Goal: Communication & Community: Answer question/provide support

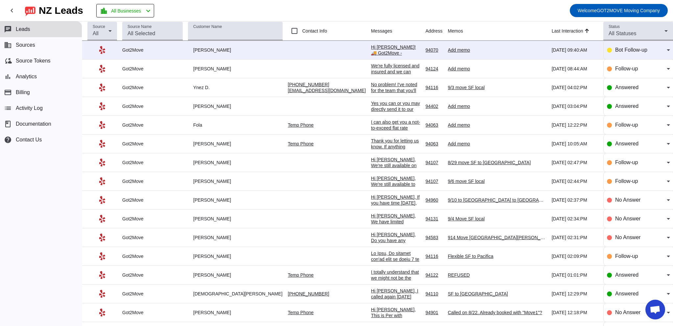
click at [371, 50] on div "Hi [PERSON_NAME]! 🚚 Got2Move - professional movers and packers with transparent…" at bounding box center [395, 162] width 49 height 237
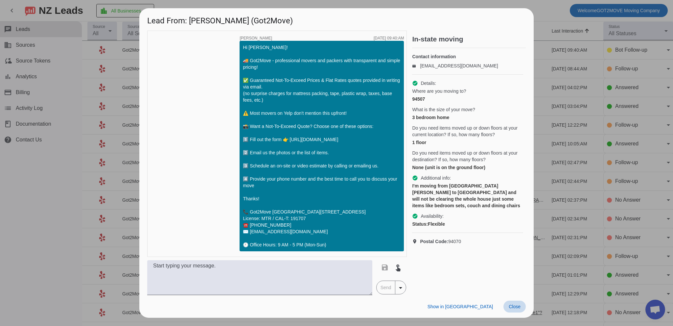
drag, startPoint x: 520, startPoint y: 311, endPoint x: 517, endPoint y: 309, distance: 4.0
click at [517, 309] on button "Close" at bounding box center [514, 306] width 22 height 12
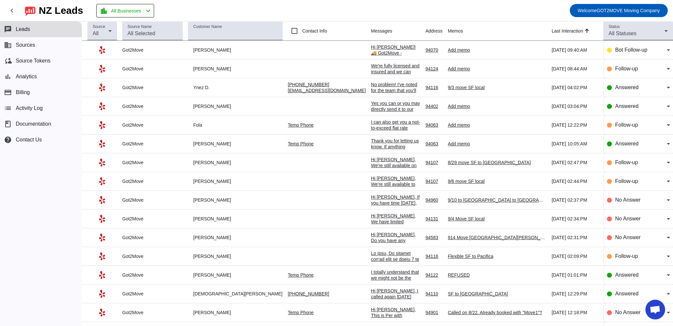
click at [371, 45] on div "Hi [PERSON_NAME]! 🚚 Got2Move - professional movers and packers with transparent…" at bounding box center [395, 162] width 49 height 237
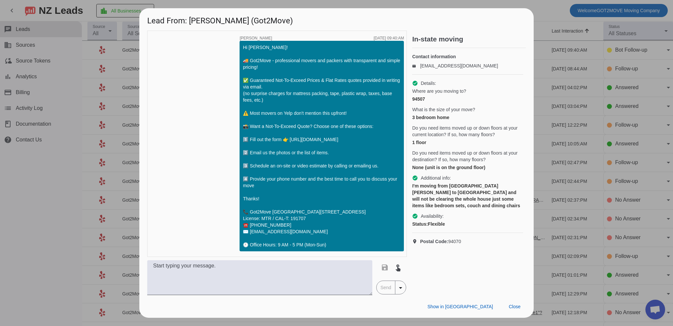
click at [485, 189] on div "I'm moving from [GEOGRAPHIC_DATA][PERSON_NAME] to [GEOGRAPHIC_DATA] and will no…" at bounding box center [467, 195] width 111 height 26
click at [492, 193] on div "I'm moving from [GEOGRAPHIC_DATA][PERSON_NAME] to [GEOGRAPHIC_DATA] and will no…" at bounding box center [467, 195] width 111 height 26
click at [500, 198] on div "I'm moving from [GEOGRAPHIC_DATA][PERSON_NAME] to [GEOGRAPHIC_DATA] and will no…" at bounding box center [467, 195] width 111 height 26
click at [237, 325] on html "chevron_left [GEOGRAPHIC_DATA] Leads location_city All Businesses chevron_left …" at bounding box center [336, 163] width 673 height 326
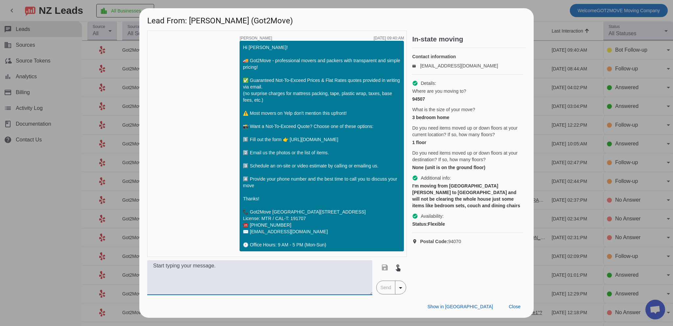
click at [270, 288] on textarea at bounding box center [259, 277] width 225 height 35
paste textarea "Hi [PERSON_NAME], this is [PERSON_NAME] from Got2Move! I’d be happy to get you …"
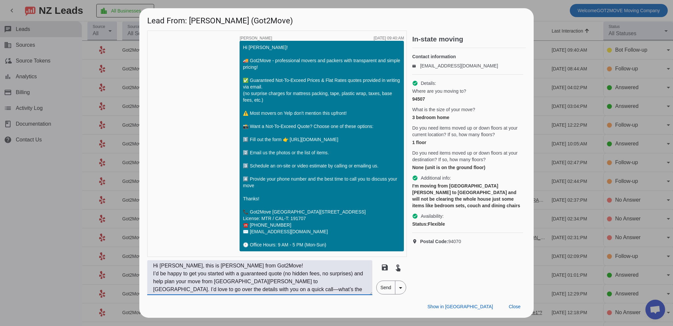
click at [214, 283] on textarea "Hi [PERSON_NAME], this is [PERSON_NAME] from Got2Move! I’d be happy to get you …" at bounding box center [259, 277] width 225 height 35
drag, startPoint x: 236, startPoint y: 293, endPoint x: 241, endPoint y: 293, distance: 5.0
click at [236, 293] on textarea "Hi [PERSON_NAME], this is [PERSON_NAME] from Got2Move! I’d be happy to get you …" at bounding box center [259, 277] width 225 height 35
type textarea "Hi [PERSON_NAME], this is [PERSON_NAME] from Got2Move! I’d be happy to get you …"
click at [386, 291] on span "Send" at bounding box center [386, 287] width 19 height 13
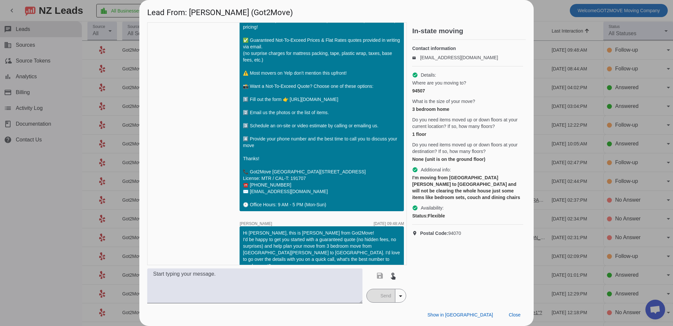
scroll to position [44, 0]
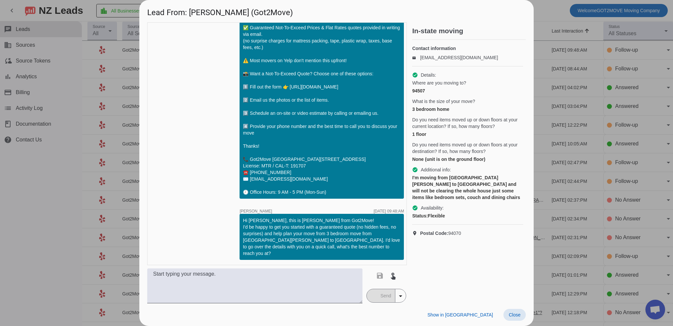
drag, startPoint x: 520, startPoint y: 317, endPoint x: 493, endPoint y: 309, distance: 28.3
click at [519, 317] on span at bounding box center [514, 315] width 22 height 12
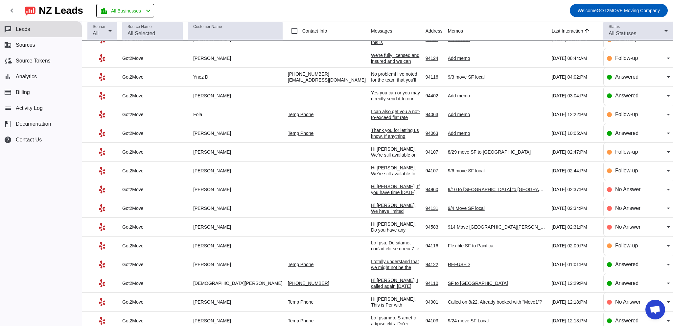
scroll to position [0, 0]
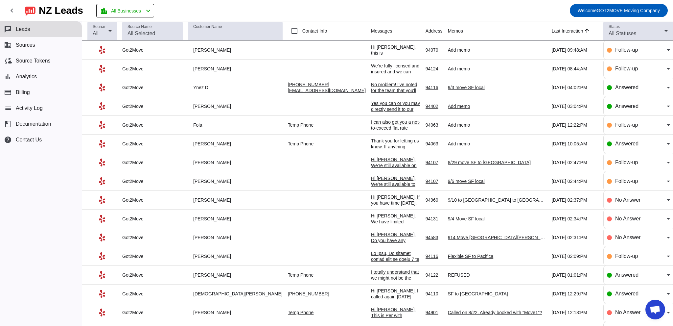
click at [371, 47] on div "Hi [PERSON_NAME], this is [PERSON_NAME] from Got2Move! I'd be happy to get you …" at bounding box center [395, 97] width 49 height 106
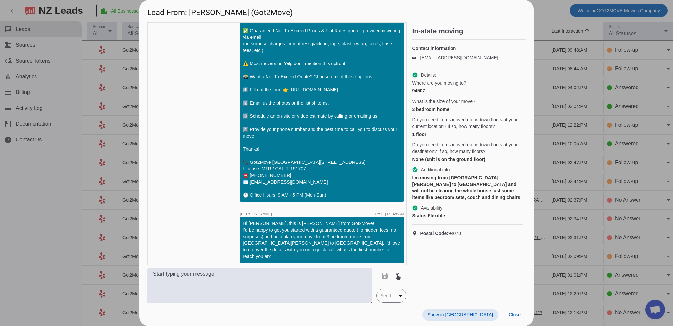
scroll to position [44, 0]
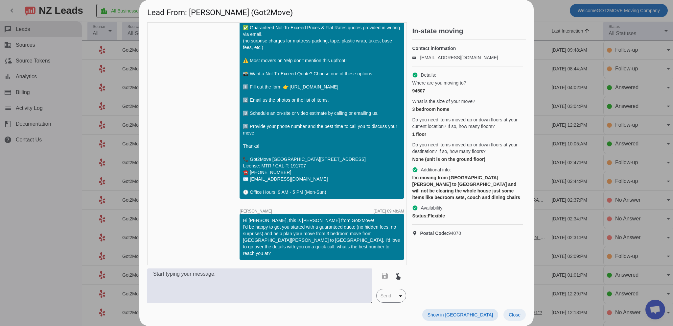
click at [513, 312] on span "Close" at bounding box center [515, 314] width 12 height 5
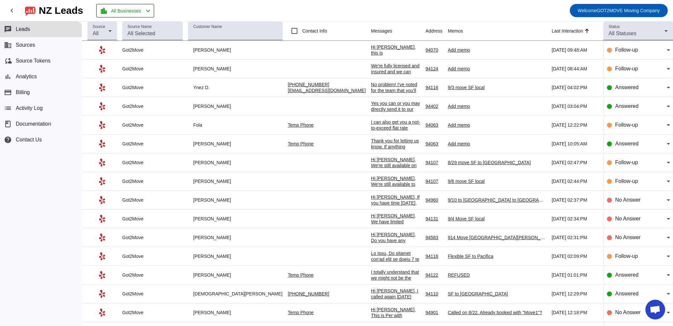
click at [371, 68] on div "We're fully licensed and insured and we can provide you with a COI upon request…" at bounding box center [395, 80] width 49 height 35
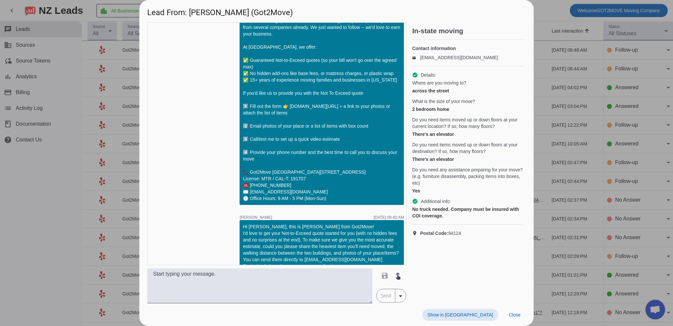
scroll to position [346, 0]
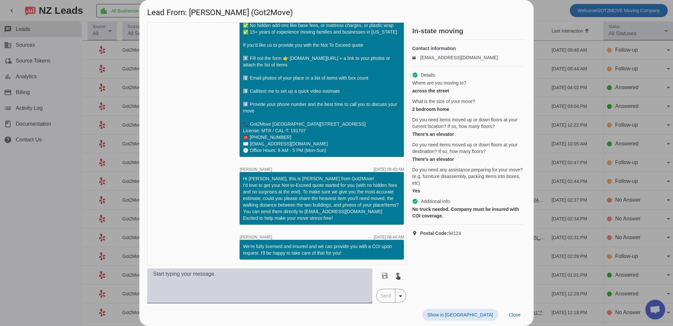
click at [282, 278] on textarea at bounding box center [259, 285] width 225 height 35
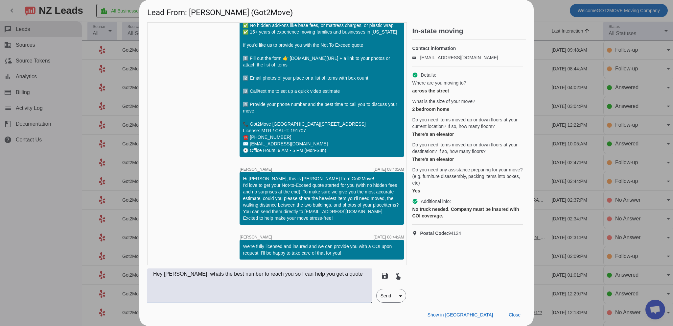
click at [358, 280] on textarea "Hey [PERSON_NAME], whats the best number to reach you so I can help you get a q…" at bounding box center [259, 285] width 225 height 35
click at [305, 273] on textarea "Hey [PERSON_NAME], whats the best number to reach you so I can help you get a q…" at bounding box center [259, 285] width 225 height 35
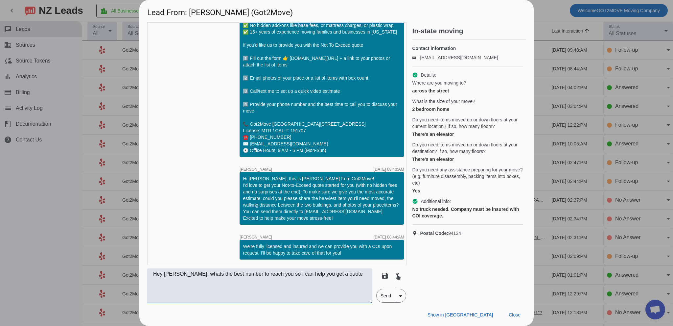
click at [304, 273] on textarea "Hey [PERSON_NAME], whats the best number to reach you so I can help you get a q…" at bounding box center [259, 285] width 225 height 35
click at [304, 274] on textarea "Hey [PERSON_NAME], whats the best number to reach you so I can help you get a q…" at bounding box center [259, 285] width 225 height 35
click at [303, 274] on textarea "Hey [PERSON_NAME], whats the best number to reach you so I can help you get a q…" at bounding box center [259, 285] width 225 height 35
click at [302, 274] on textarea "Hey [PERSON_NAME], whats the best number to reach you so I can help you get a q…" at bounding box center [259, 285] width 225 height 35
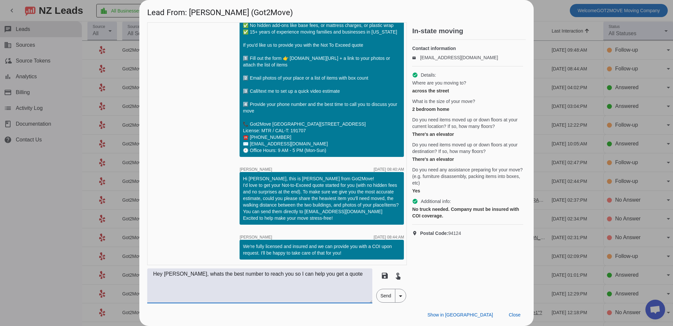
click at [302, 274] on textarea "Hey [PERSON_NAME], whats the best number to reach you so I can help you get a q…" at bounding box center [259, 285] width 225 height 35
paste textarea "’s the best number to reach you at? I’d love to give you a quick call and help …"
drag, startPoint x: 278, startPoint y: 284, endPoint x: 315, endPoint y: 285, distance: 36.5
click at [278, 283] on textarea "Hey [PERSON_NAME], what’s the best number to reach you at? I’d love to give you…" at bounding box center [259, 285] width 225 height 35
drag, startPoint x: 304, startPoint y: 290, endPoint x: 322, endPoint y: 287, distance: 18.3
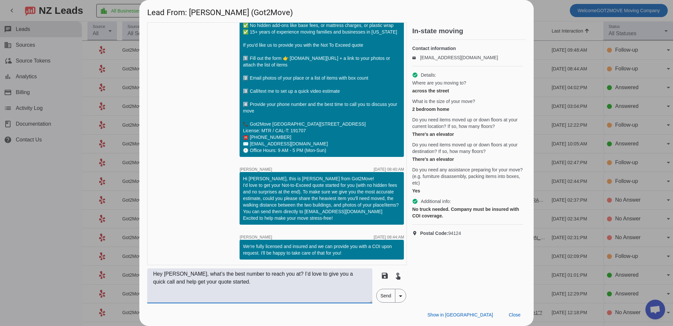
click at [304, 290] on textarea "Hey [PERSON_NAME], what’s the best number to reach you at? I’d love to give you…" at bounding box center [259, 285] width 225 height 35
click at [327, 288] on textarea "Hey [PERSON_NAME], what’s the best number to reach you at? I’d love to give you…" at bounding box center [259, 285] width 225 height 35
type textarea "Hey [PERSON_NAME], what’s the best number to reach you at? I’d love to give you…"
click at [381, 294] on span "Send" at bounding box center [386, 295] width 19 height 13
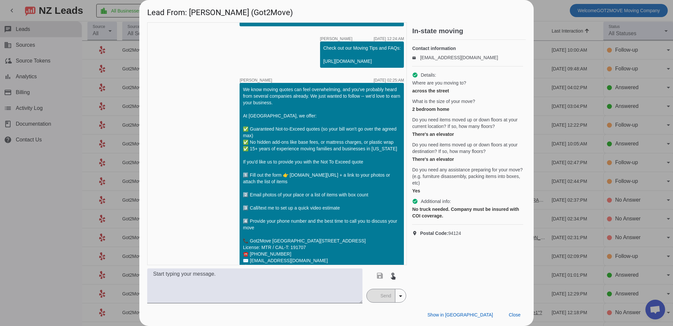
scroll to position [381, 0]
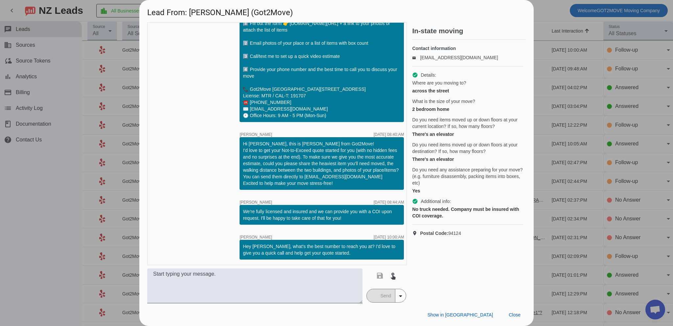
drag, startPoint x: 517, startPoint y: 318, endPoint x: 402, endPoint y: 273, distance: 123.5
click at [517, 317] on span at bounding box center [514, 315] width 22 height 12
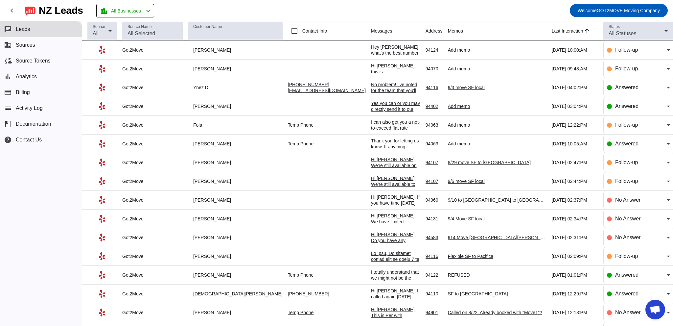
click at [371, 70] on div "Hi [PERSON_NAME], this is [PERSON_NAME] from Got2Move! I'd be happy to get you …" at bounding box center [395, 116] width 49 height 106
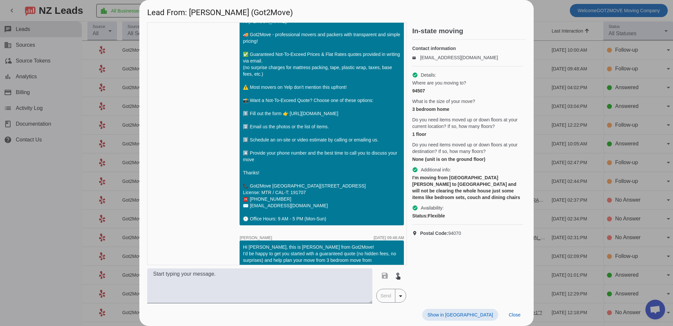
scroll to position [44, 0]
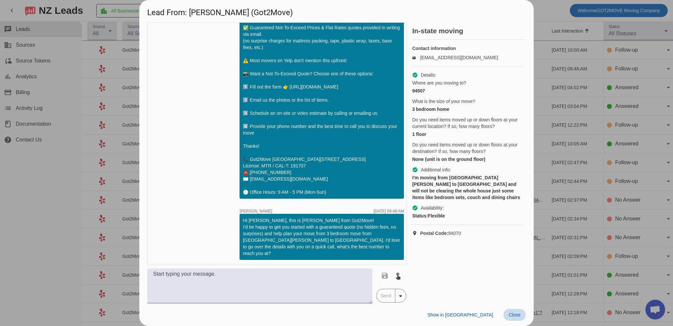
drag, startPoint x: 515, startPoint y: 311, endPoint x: 524, endPoint y: 310, distance: 9.2
click at [515, 311] on span at bounding box center [514, 315] width 22 height 12
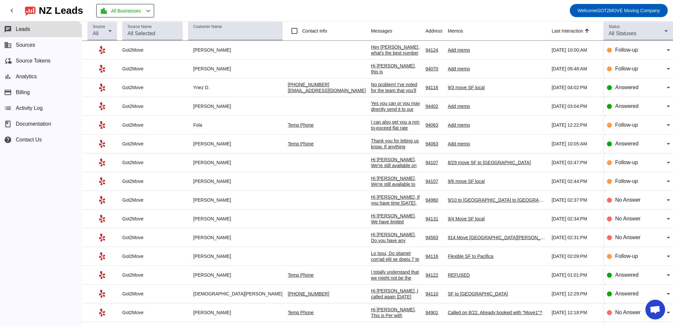
click at [371, 104] on div "Yes you can or you may directly send it to our email at [EMAIL_ADDRESS][DOMAIN_…" at bounding box center [395, 120] width 49 height 41
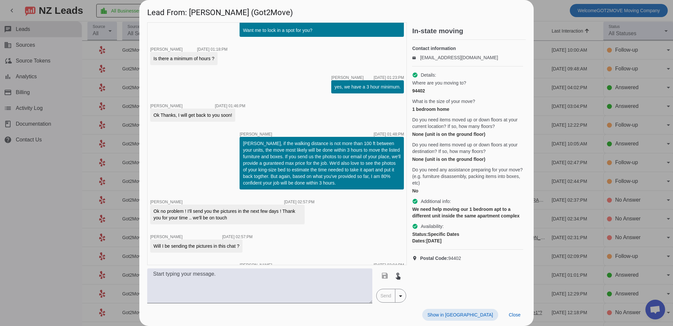
scroll to position [445, 0]
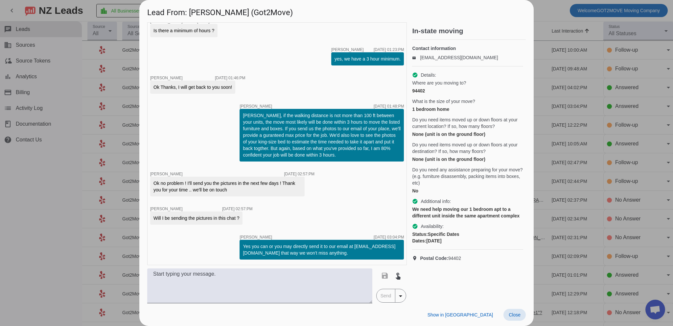
drag, startPoint x: 516, startPoint y: 314, endPoint x: 409, endPoint y: 230, distance: 136.2
click at [516, 313] on span "Close" at bounding box center [515, 314] width 12 height 5
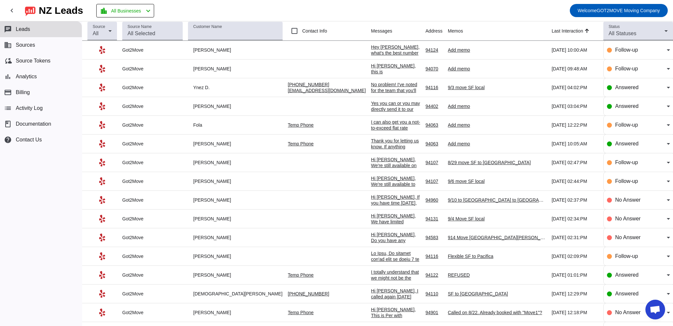
click at [371, 124] on div "I can also get you a not-to-exceed flat rate quote so your price is capped. You…" at bounding box center [395, 148] width 49 height 59
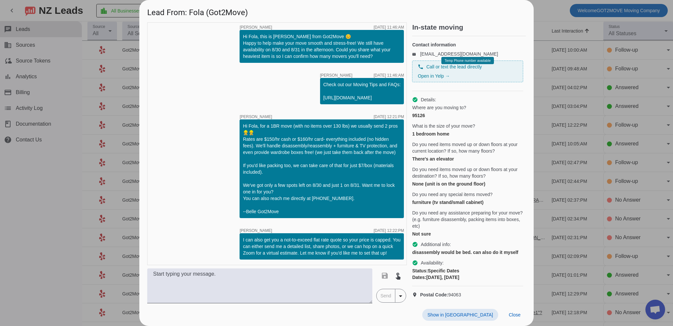
scroll to position [234, 0]
click at [516, 314] on span "Close" at bounding box center [515, 314] width 12 height 5
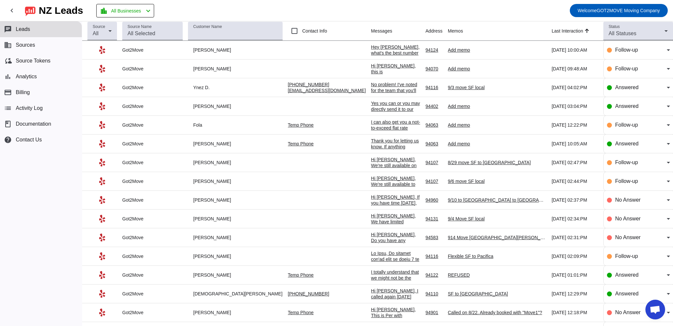
click at [371, 140] on div "Thank you for letting us know. If anything changes, give us a call o message he…" at bounding box center [395, 153] width 49 height 30
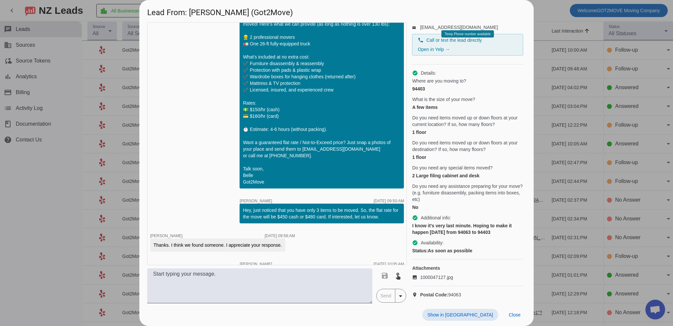
scroll to position [406, 0]
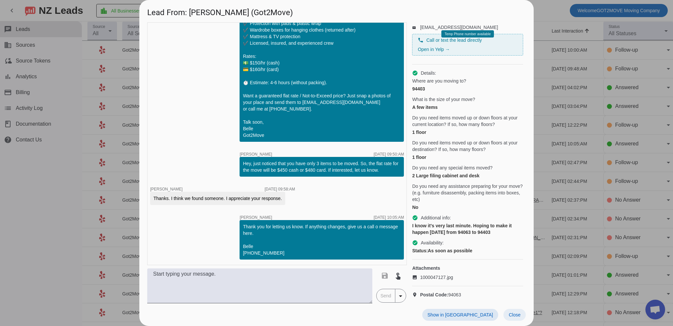
click at [518, 310] on span at bounding box center [514, 315] width 22 height 12
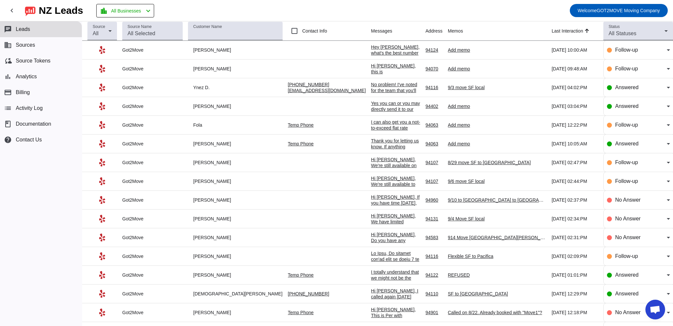
click at [371, 161] on div "Hi [PERSON_NAME], We're still available on [DATE] to handle your [GEOGRAPHIC_DA…" at bounding box center [395, 298] width 49 height 284
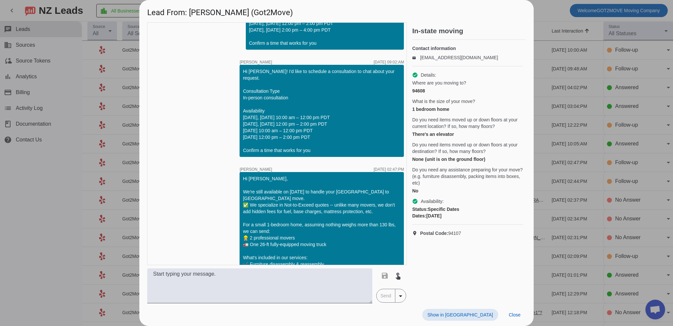
scroll to position [313, 0]
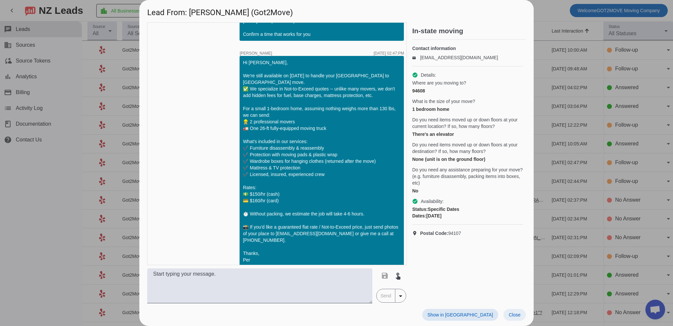
click at [516, 314] on span "Close" at bounding box center [515, 314] width 12 height 5
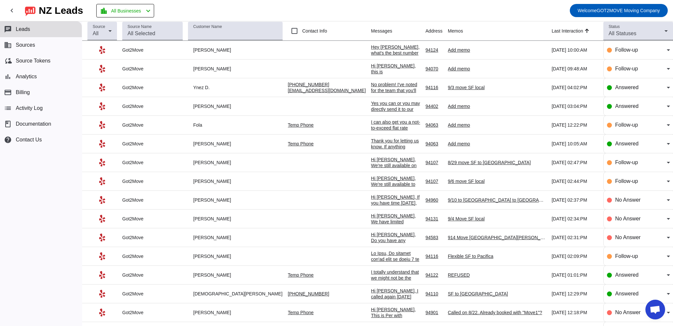
click at [371, 48] on div "Hey [PERSON_NAME], what's the best number to reach you at? I'd love to give you…" at bounding box center [395, 61] width 49 height 35
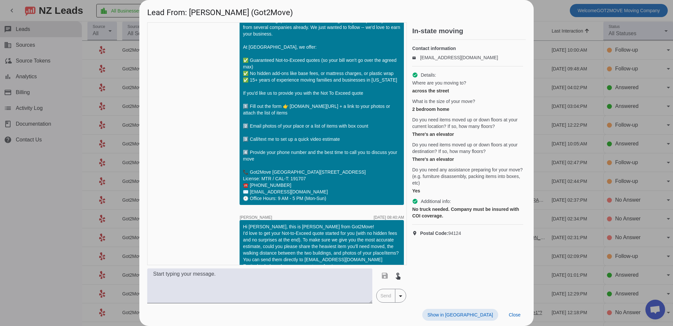
scroll to position [381, 0]
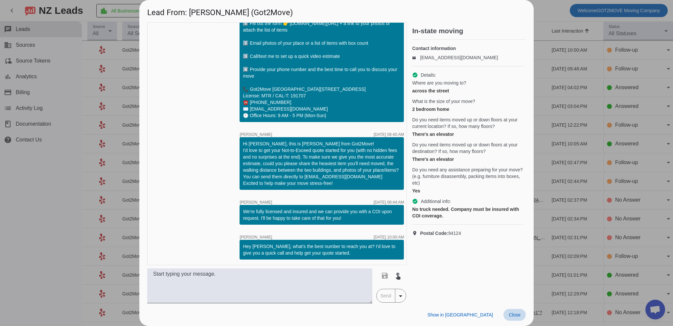
click at [514, 312] on span "Close" at bounding box center [515, 314] width 12 height 5
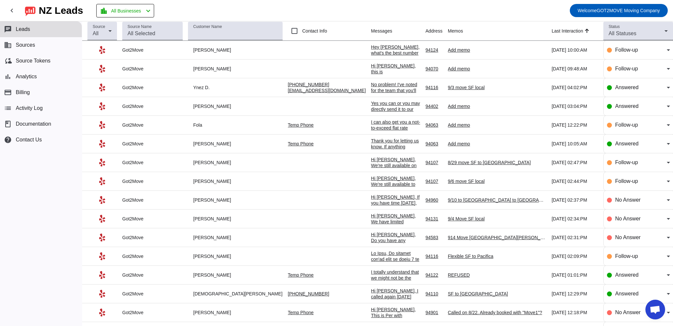
click at [384, 67] on div "Hi [PERSON_NAME], this is [PERSON_NAME] from Got2Move! I'd be happy to get you …" at bounding box center [395, 116] width 49 height 106
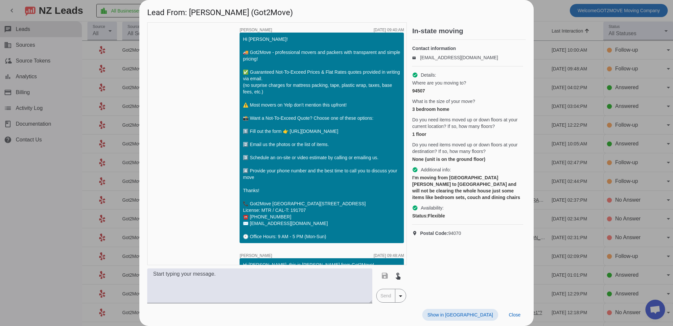
scroll to position [44, 0]
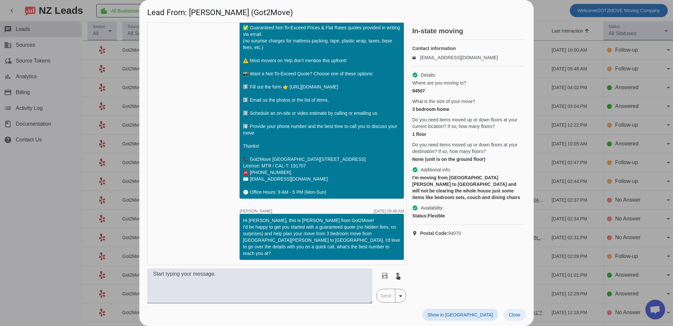
click at [517, 315] on span "Close" at bounding box center [515, 314] width 12 height 5
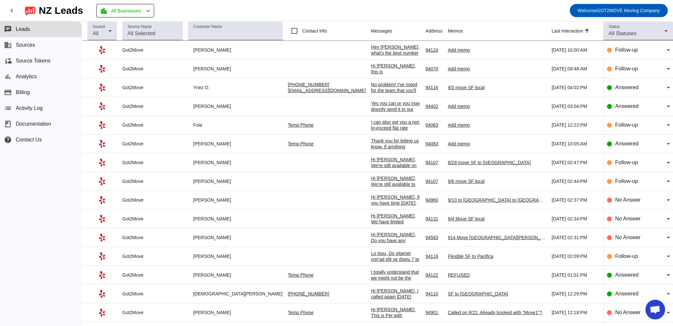
click at [371, 71] on div "Hi [PERSON_NAME], this is [PERSON_NAME] from Got2Move! I'd be happy to get you …" at bounding box center [395, 116] width 49 height 106
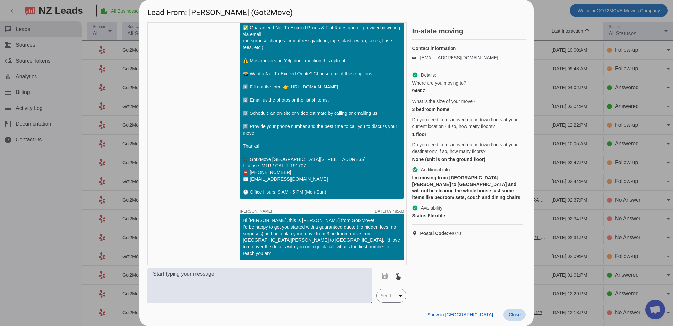
click at [514, 313] on span "Close" at bounding box center [515, 314] width 12 height 5
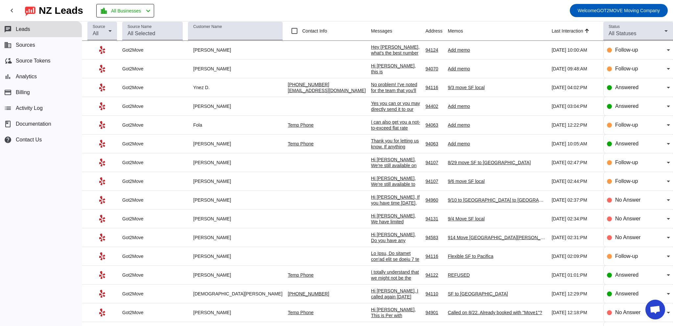
click at [371, 66] on div "Hi [PERSON_NAME], this is [PERSON_NAME] from Got2Move! I'd be happy to get you …" at bounding box center [395, 116] width 49 height 106
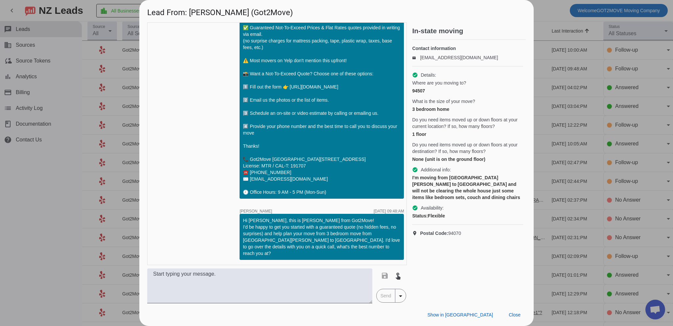
drag, startPoint x: 185, startPoint y: 117, endPoint x: 189, endPoint y: 110, distance: 7.7
click at [186, 116] on div "timer close [PERSON_NAME] [DATE] 09:40:AM Hi Ladan! 🚚 Got2Move - professional m…" at bounding box center [277, 143] width 260 height 243
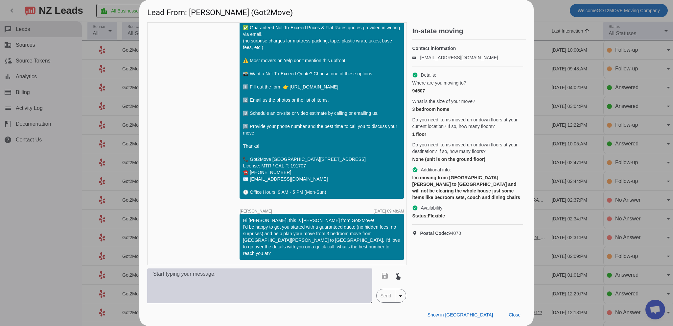
click at [244, 277] on textarea at bounding box center [259, 285] width 225 height 35
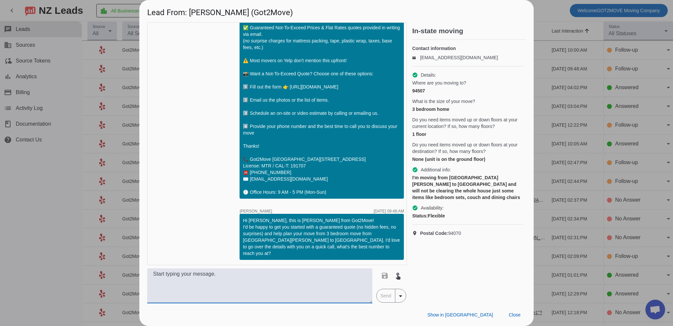
paste textarea "Hey [PERSON_NAME], I totally understand if you’re busy! Alternatively, I can ge…"
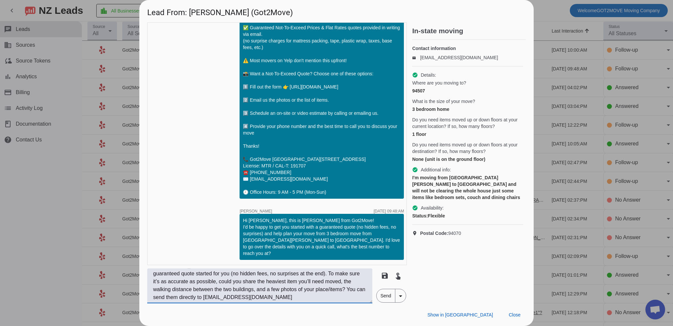
scroll to position [16, 0]
drag, startPoint x: 245, startPoint y: 285, endPoint x: 229, endPoint y: 288, distance: 16.6
click at [245, 286] on textarea "Hey [PERSON_NAME], I totally understand if you’re busy! Alternatively, I can ge…" at bounding box center [259, 285] width 225 height 35
click at [205, 287] on textarea "Hey [PERSON_NAME], I totally understand if you’re busy! Alternatively, I can ge…" at bounding box center [259, 285] width 225 height 35
click at [338, 284] on textarea "Hey [PERSON_NAME], I totally understand if you’re busy! Alternatively, I can ge…" at bounding box center [259, 285] width 225 height 35
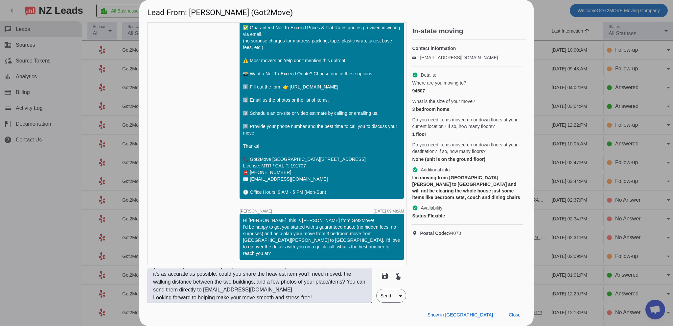
click at [350, 284] on textarea "Hey [PERSON_NAME], I totally understand if you’re busy! Alternatively, I can ge…" at bounding box center [259, 285] width 225 height 35
drag, startPoint x: 238, startPoint y: 280, endPoint x: 209, endPoint y: 284, distance: 29.4
click at [238, 281] on textarea "Hey [PERSON_NAME], I totally understand if you’re busy! Alternatively, I can ge…" at bounding box center [259, 285] width 225 height 35
drag, startPoint x: 199, startPoint y: 285, endPoint x: 176, endPoint y: 283, distance: 23.4
click at [198, 285] on textarea "Hey [PERSON_NAME], I totally understand if you’re busy! Alternatively, I can ge…" at bounding box center [259, 285] width 225 height 35
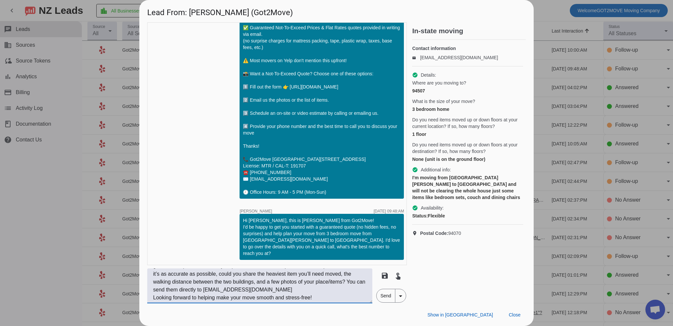
drag, startPoint x: 199, startPoint y: 281, endPoint x: 233, endPoint y: 281, distance: 34.5
click at [233, 281] on textarea "Hey [PERSON_NAME], I totally understand if you’re busy! Alternatively, I can ge…" at bounding box center [259, 285] width 225 height 35
click at [236, 281] on textarea "Hey [PERSON_NAME], I totally understand if you’re busy! Alternatively, I can ge…" at bounding box center [259, 285] width 225 height 35
drag, startPoint x: 236, startPoint y: 281, endPoint x: 197, endPoint y: 281, distance: 39.4
click at [236, 281] on textarea "Hey [PERSON_NAME], I totally understand if you’re busy! Alternatively, I can ge…" at bounding box center [259, 285] width 225 height 35
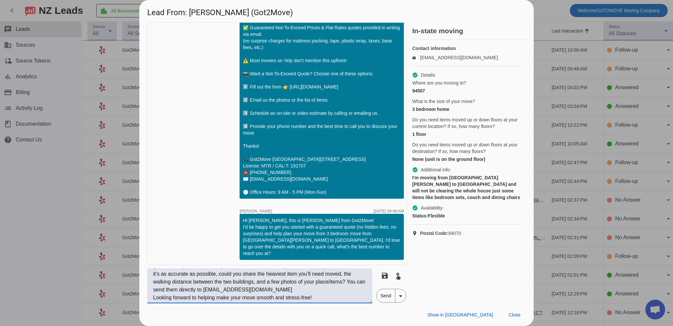
click at [193, 281] on textarea "Hey [PERSON_NAME], I totally understand if you’re busy! Alternatively, I can ge…" at bounding box center [259, 285] width 225 height 35
drag, startPoint x: 175, startPoint y: 283, endPoint x: 234, endPoint y: 280, distance: 58.9
click at [234, 280] on textarea "Hey [PERSON_NAME], I totally understand if you’re busy! Alternatively, I can ge…" at bounding box center [259, 285] width 225 height 35
drag, startPoint x: 270, startPoint y: 288, endPoint x: 258, endPoint y: 288, distance: 11.5
click at [269, 288] on textarea "Hey [PERSON_NAME], I totally understand if you’re busy! Alternatively, I can ge…" at bounding box center [259, 285] width 225 height 35
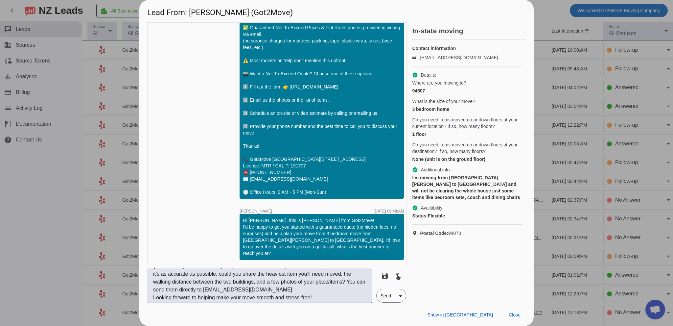
click at [256, 283] on textarea "Hey [PERSON_NAME], I totally understand if you’re busy! Alternatively, I can ge…" at bounding box center [259, 285] width 225 height 35
type textarea "Hey [PERSON_NAME], I totally understand if you’re busy! Alternatively, I can ge…"
drag, startPoint x: 175, startPoint y: 283, endPoint x: 234, endPoint y: 281, distance: 59.2
click at [234, 281] on textarea "Hey [PERSON_NAME], I totally understand if you’re busy! Alternatively, I can ge…" at bounding box center [259, 285] width 225 height 35
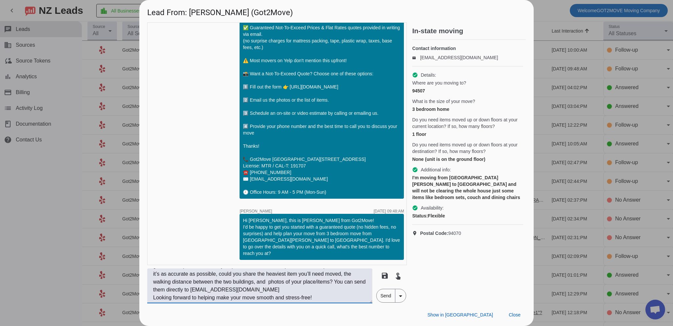
drag, startPoint x: 296, startPoint y: 294, endPoint x: 318, endPoint y: 299, distance: 22.3
click at [296, 295] on textarea "Hey [PERSON_NAME], I totally understand if you’re busy! Alternatively, I can ge…" at bounding box center [259, 285] width 225 height 35
click at [322, 299] on textarea "Hey [PERSON_NAME], I totally understand if you’re busy! Alternatively, I can ge…" at bounding box center [259, 285] width 225 height 35
click at [326, 298] on textarea "Hey [PERSON_NAME], I totally understand if you’re busy! Alternatively, I can ge…" at bounding box center [259, 285] width 225 height 35
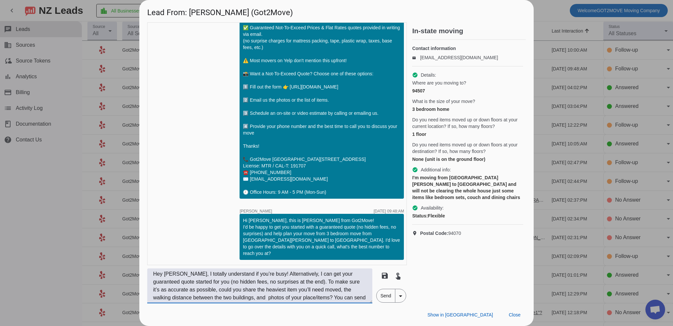
drag, startPoint x: 298, startPoint y: 295, endPoint x: 54, endPoint y: 258, distance: 247.2
click at [54, 258] on div "Lead From: [PERSON_NAME] (Got2Move) timer close [PERSON_NAME] [DATE] 09:40:AM H…" at bounding box center [336, 163] width 673 height 326
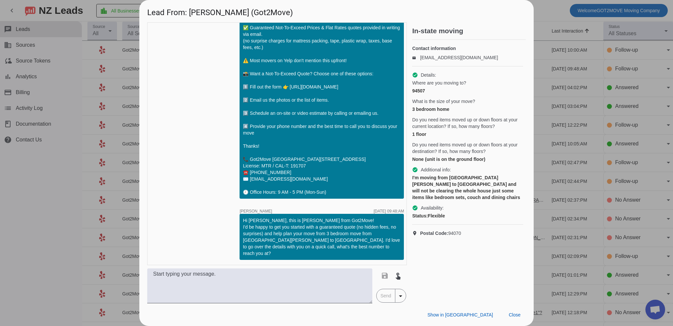
click at [184, 150] on div "timer close [PERSON_NAME] [DATE] 09:40:AM Hi Ladan! 🚚 Got2Move - professional m…" at bounding box center [277, 143] width 260 height 243
click at [232, 277] on textarea at bounding box center [259, 285] width 225 height 35
paste textarea "Hey [PERSON_NAME], I totally understand if you’re busy! It’s also great to know…"
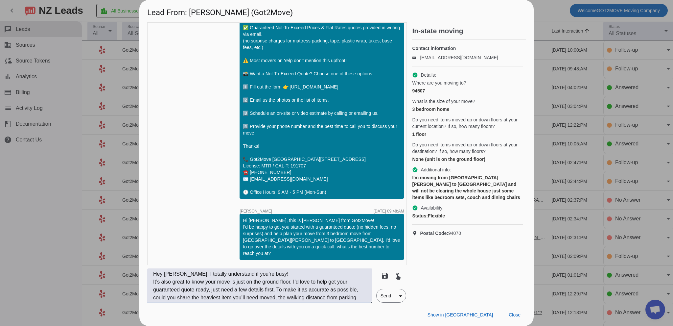
click at [294, 281] on textarea "Hey [PERSON_NAME], I totally understand if you’re busy! It’s also great to know…" at bounding box center [259, 285] width 225 height 35
type textarea "Hey [PERSON_NAME], I totally understand if you’re busy! It’s also great to know…"
click at [333, 288] on textarea "Hey [PERSON_NAME], I totally understand if you’re busy! It’s also great to know…" at bounding box center [259, 285] width 225 height 35
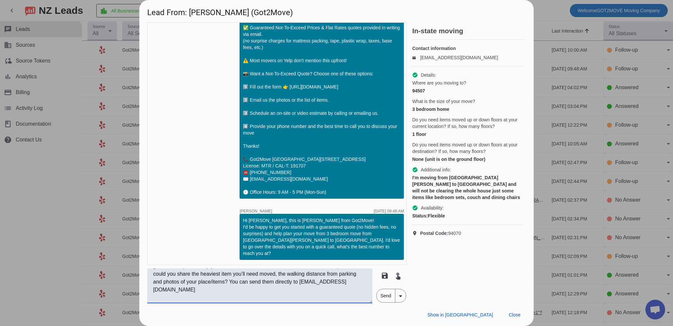
click at [318, 301] on textarea "Hey [PERSON_NAME], I totally understand if you’re busy! It’s also great to know…" at bounding box center [259, 285] width 225 height 35
click at [389, 296] on span "Send" at bounding box center [386, 295] width 19 height 13
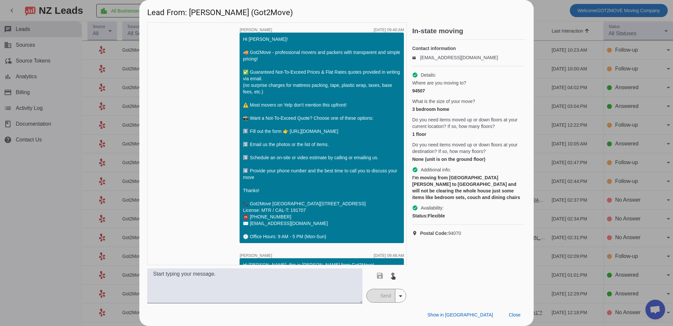
scroll to position [119, 0]
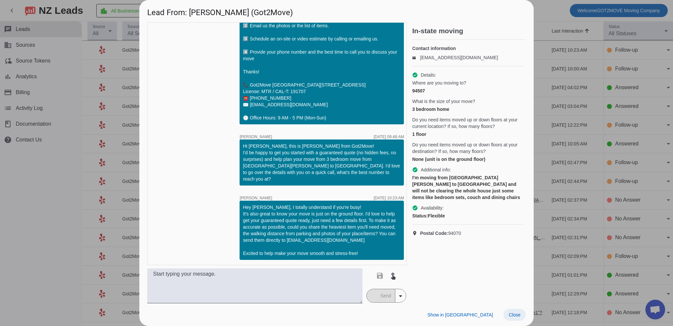
click at [518, 310] on span at bounding box center [514, 315] width 22 height 12
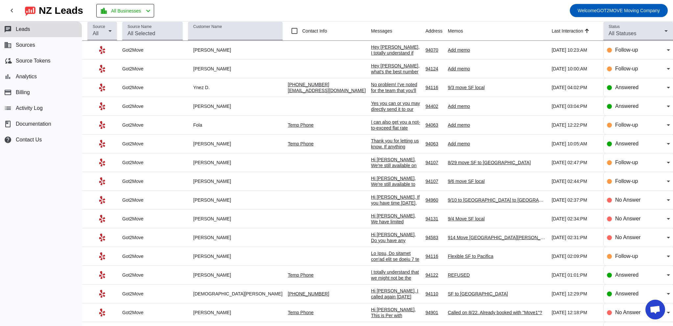
click at [371, 49] on div "Hey [PERSON_NAME], I totally understand if you're busy! It's also great to know…" at bounding box center [395, 112] width 49 height 136
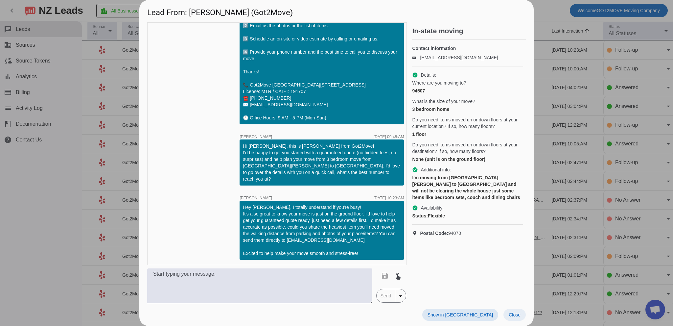
click at [519, 318] on span at bounding box center [514, 315] width 22 height 12
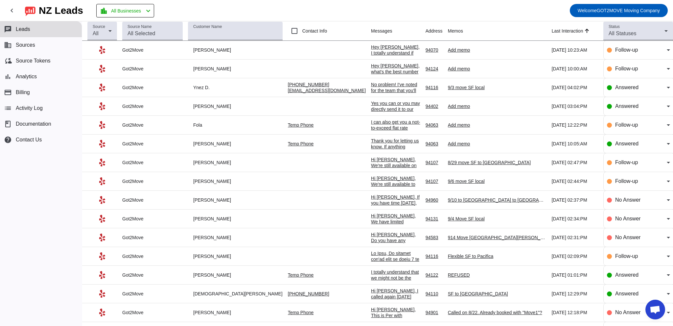
click at [371, 71] on div "Hey [PERSON_NAME], what's the best number to reach you at? I'd love to give you…" at bounding box center [395, 80] width 49 height 35
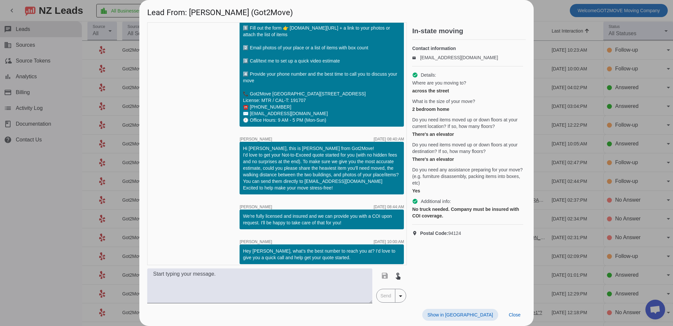
scroll to position [381, 0]
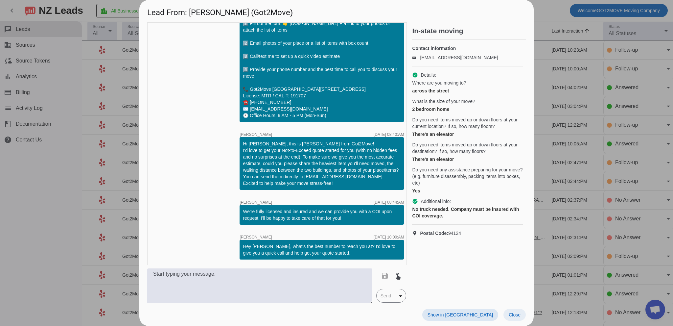
click at [514, 309] on span at bounding box center [514, 315] width 22 height 12
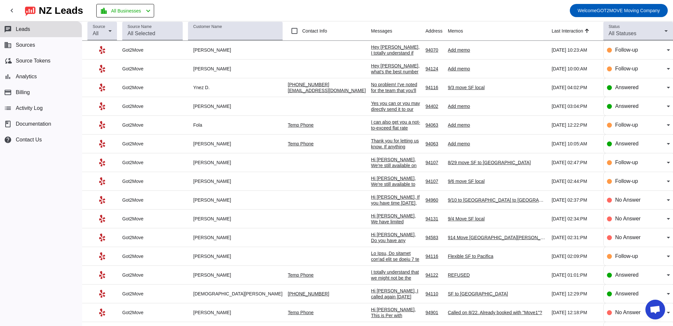
click at [371, 47] on div "Hey [PERSON_NAME], I totally understand if you're busy! It's also great to know…" at bounding box center [395, 112] width 49 height 136
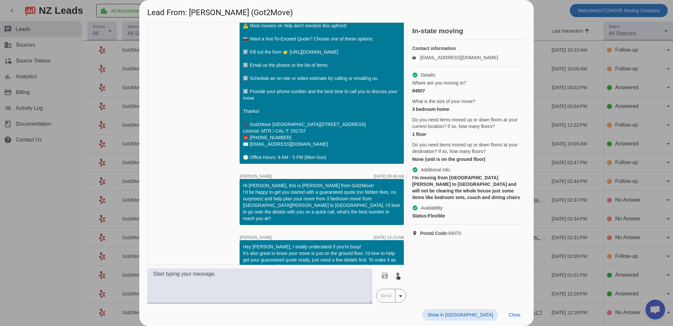
scroll to position [119, 0]
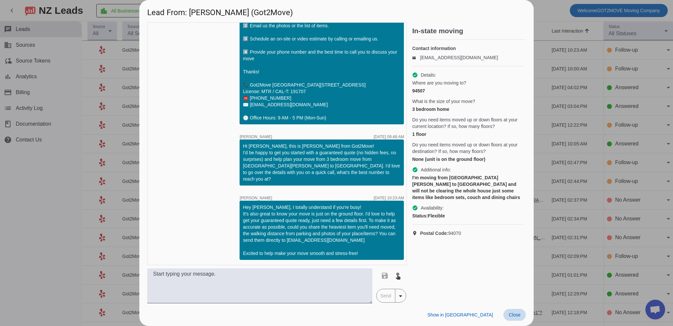
click at [520, 314] on span "Close" at bounding box center [515, 314] width 12 height 5
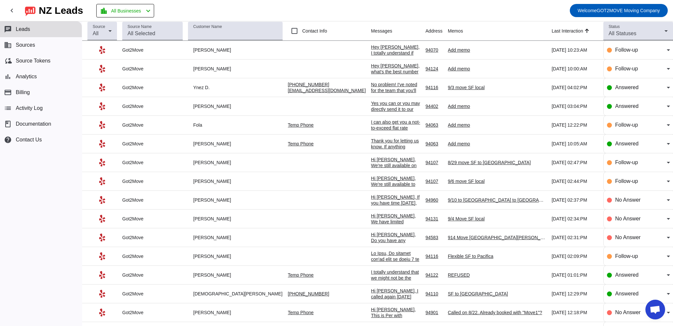
click at [371, 67] on div "Hey [PERSON_NAME], what's the best number to reach you at? I'd love to give you…" at bounding box center [395, 80] width 49 height 35
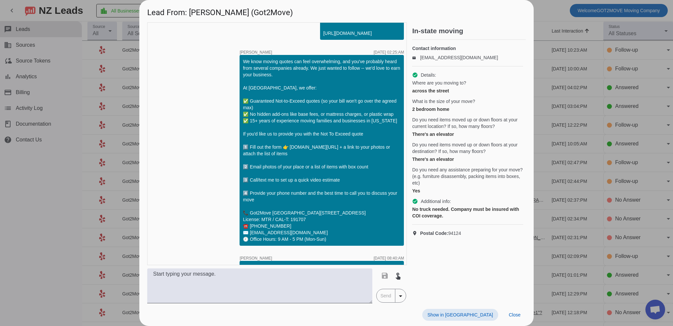
scroll to position [329, 0]
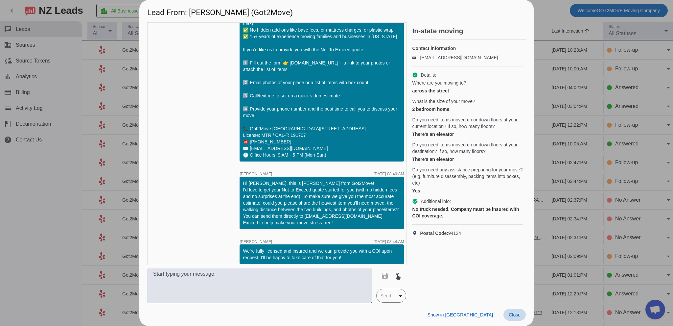
drag, startPoint x: 510, startPoint y: 311, endPoint x: 496, endPoint y: 311, distance: 13.8
click at [510, 311] on span at bounding box center [514, 315] width 22 height 12
